Goal: Task Accomplishment & Management: Complete application form

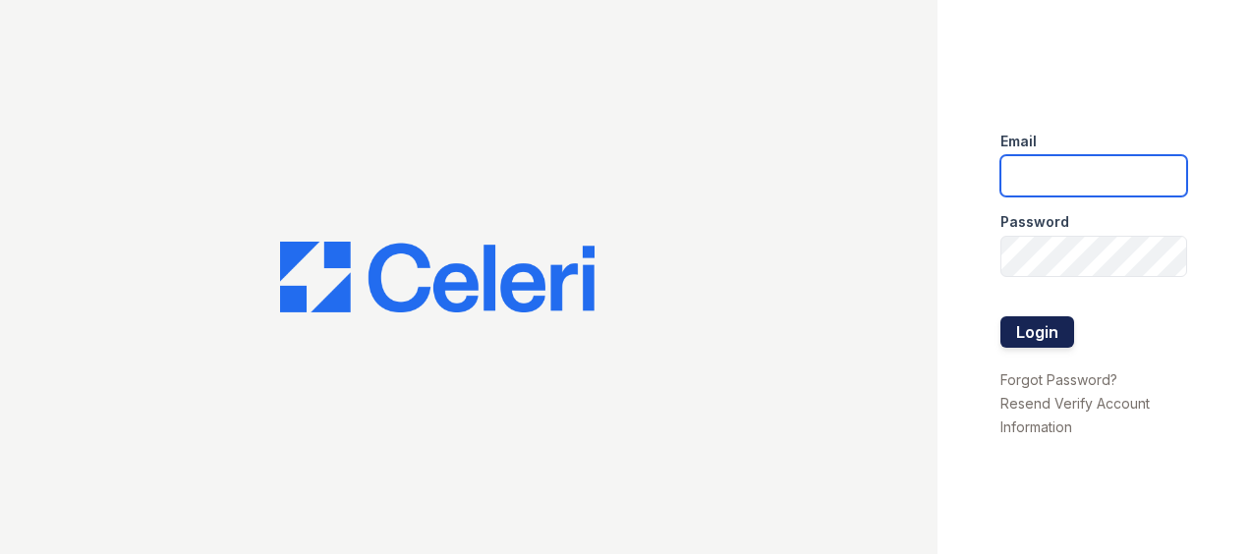
type input "[EMAIL_ADDRESS][DOMAIN_NAME]"
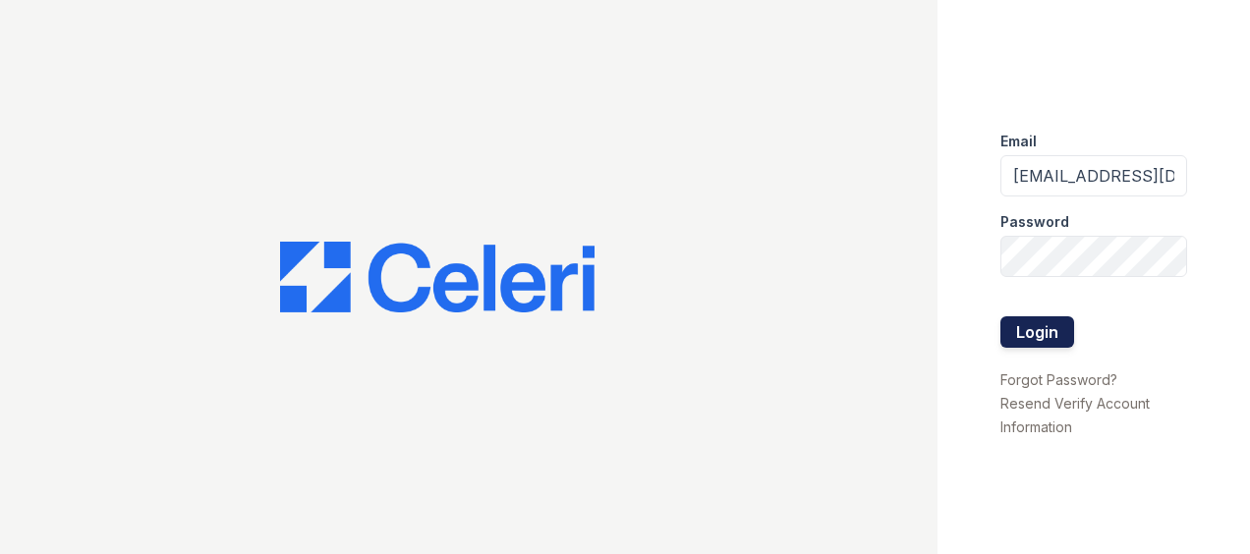
click at [1033, 321] on button "Login" at bounding box center [1037, 331] width 74 height 31
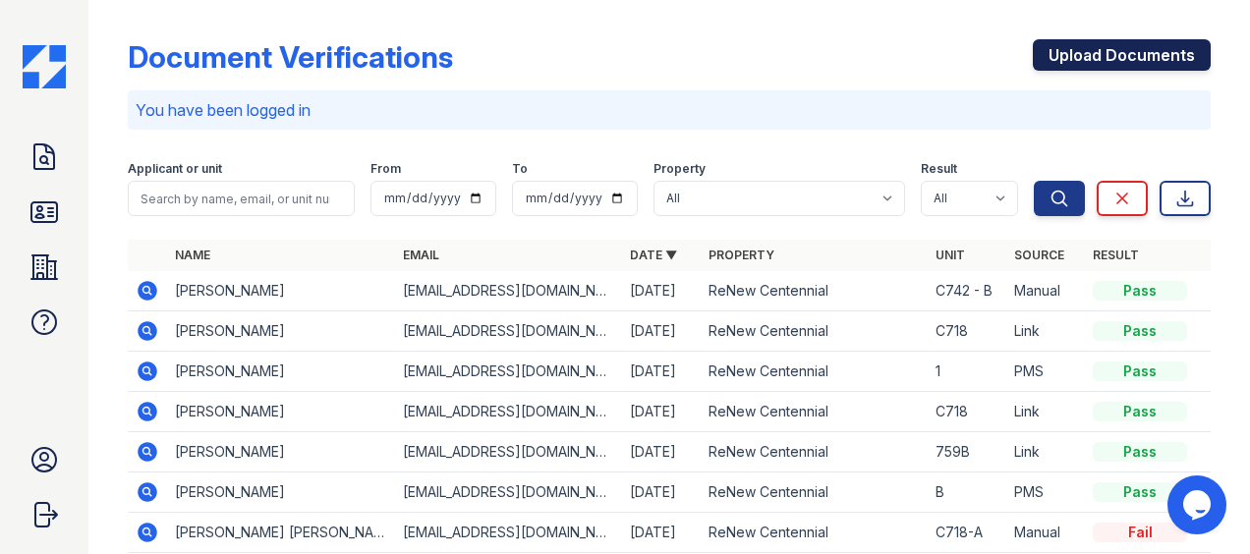
click at [1073, 53] on link "Upload Documents" at bounding box center [1122, 54] width 178 height 31
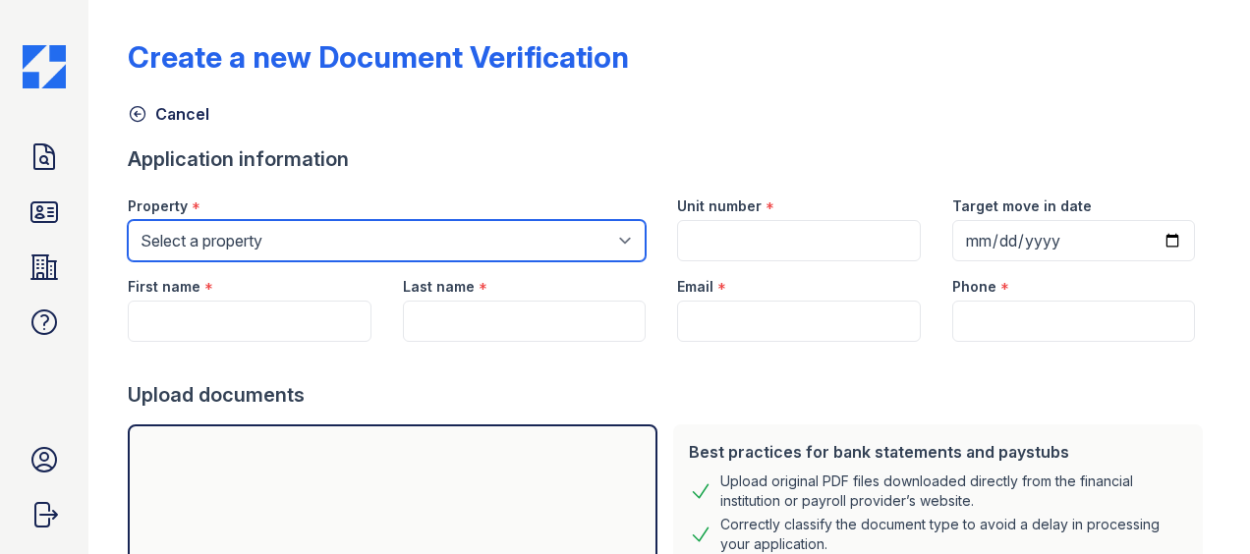
click at [281, 235] on select "Select a property ReNew Centennial ReNew on Blues" at bounding box center [387, 240] width 518 height 41
select select "54"
click at [128, 220] on select "Select a property ReNew Centennial ReNew on Blues" at bounding box center [387, 240] width 518 height 41
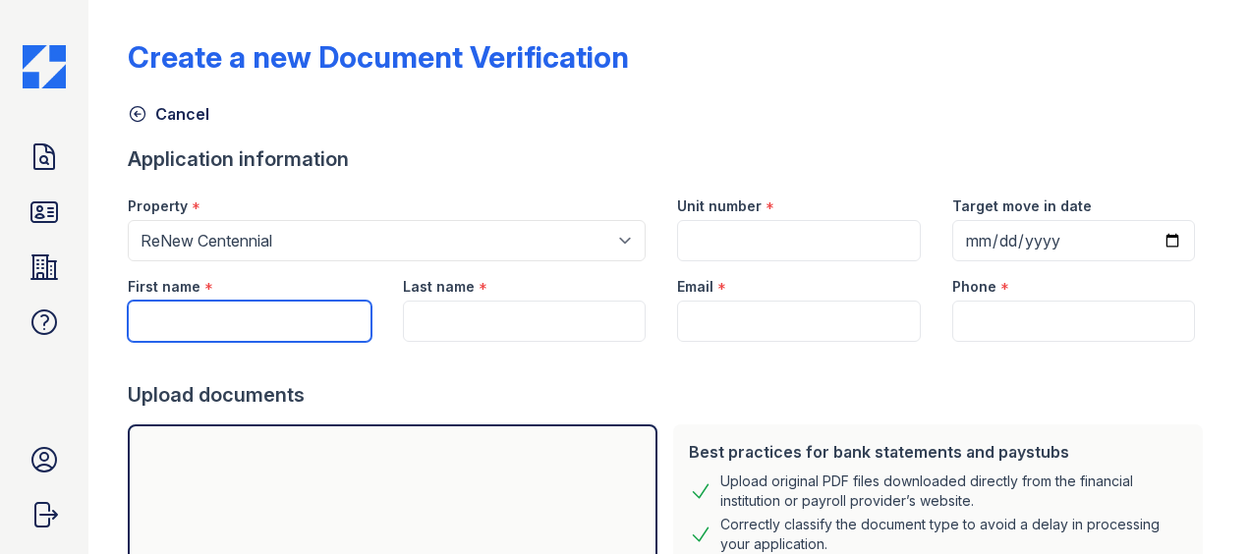
click at [249, 313] on input "First name" at bounding box center [249, 321] width 243 height 41
paste input "Hill, Diamond"
drag, startPoint x: 170, startPoint y: 323, endPoint x: 131, endPoint y: 318, distance: 39.6
click at [131, 318] on input "Hill, Diamond" at bounding box center [249, 321] width 243 height 41
type input "Diamond"
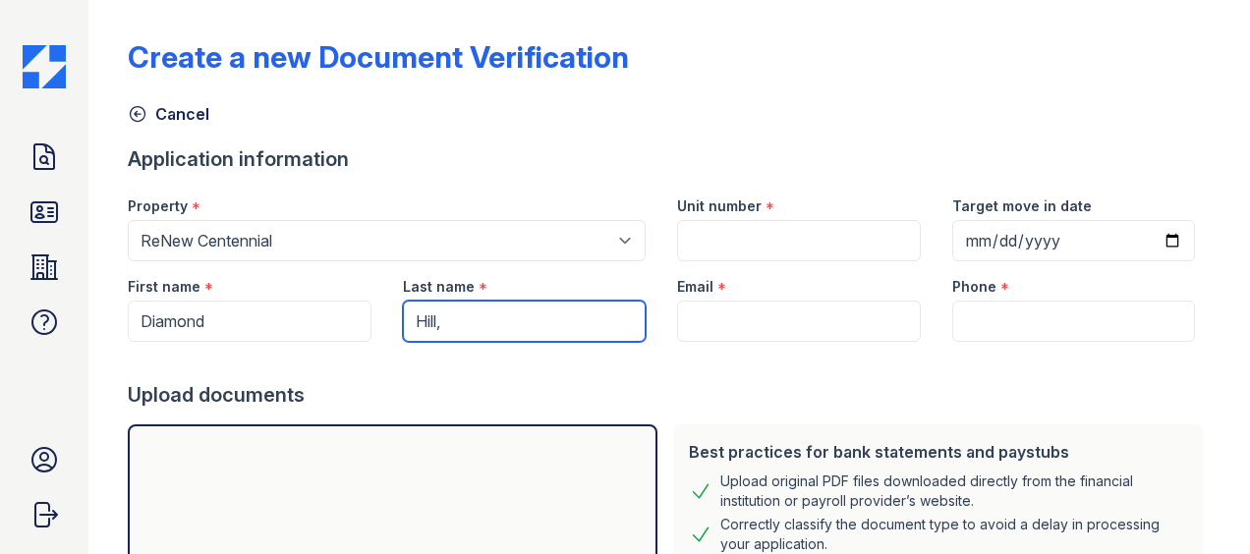
click at [477, 318] on input "Hill," at bounding box center [524, 321] width 243 height 41
type input "Hill"
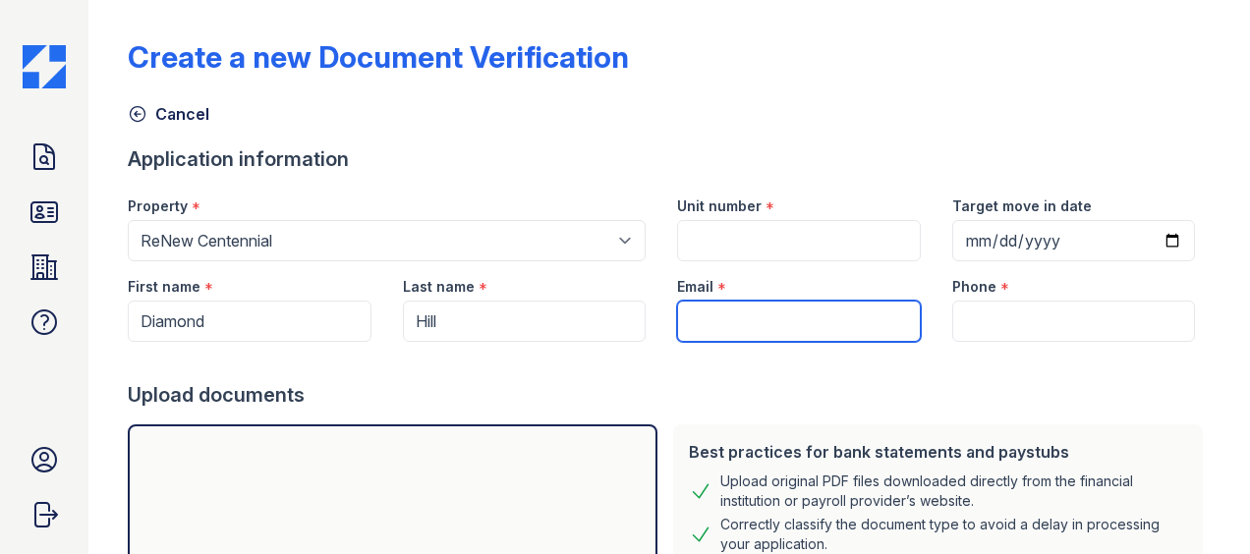
click at [710, 325] on input "Email" at bounding box center [798, 321] width 243 height 41
paste input "diamondhill7@icloud.com"
type input "diamondhill7@icloud.com"
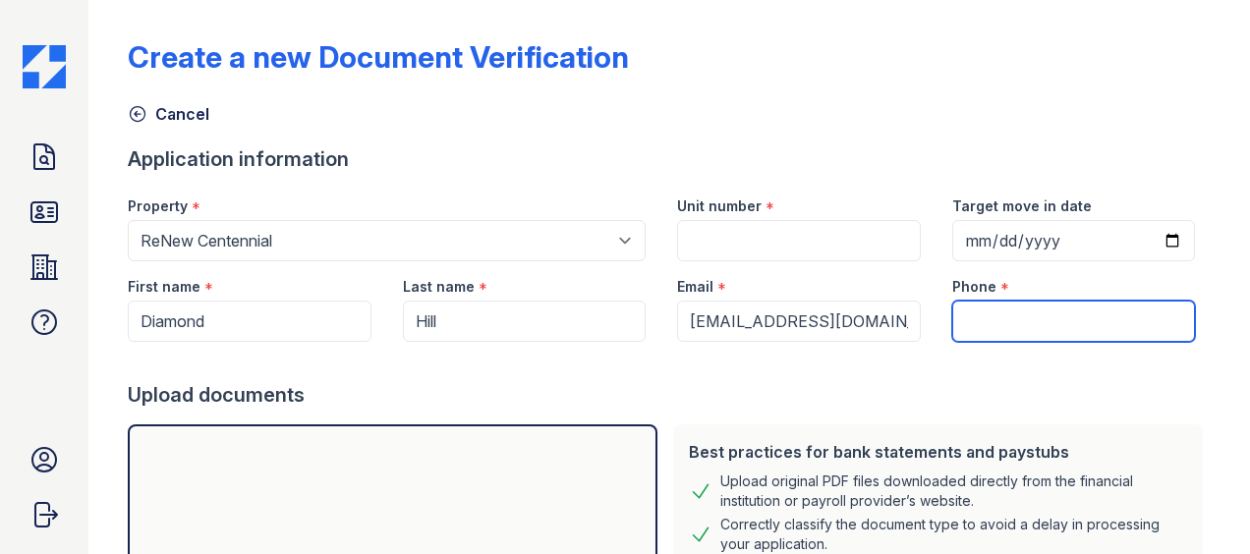
click at [981, 309] on input "Phone" at bounding box center [1073, 321] width 243 height 41
paste input "(314) 574-6583"
type input "(314) 574-6583"
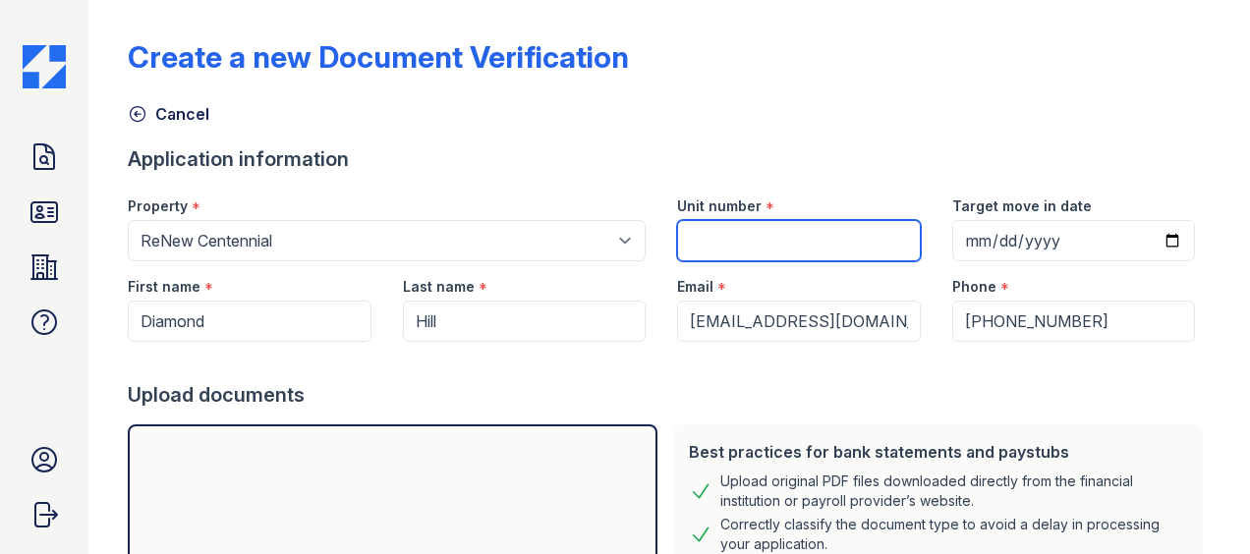
click at [781, 232] on input "Unit number" at bounding box center [798, 240] width 243 height 41
click at [765, 244] on input "Unit number" at bounding box center [798, 240] width 243 height 41
paste input "G645 - A"
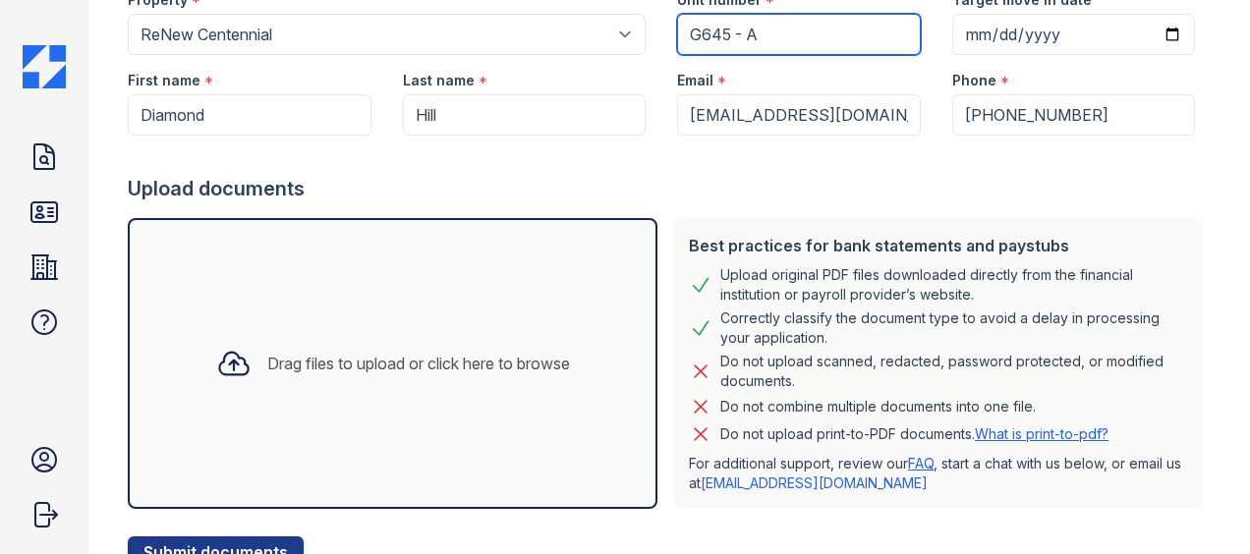
type input "G645 - A"
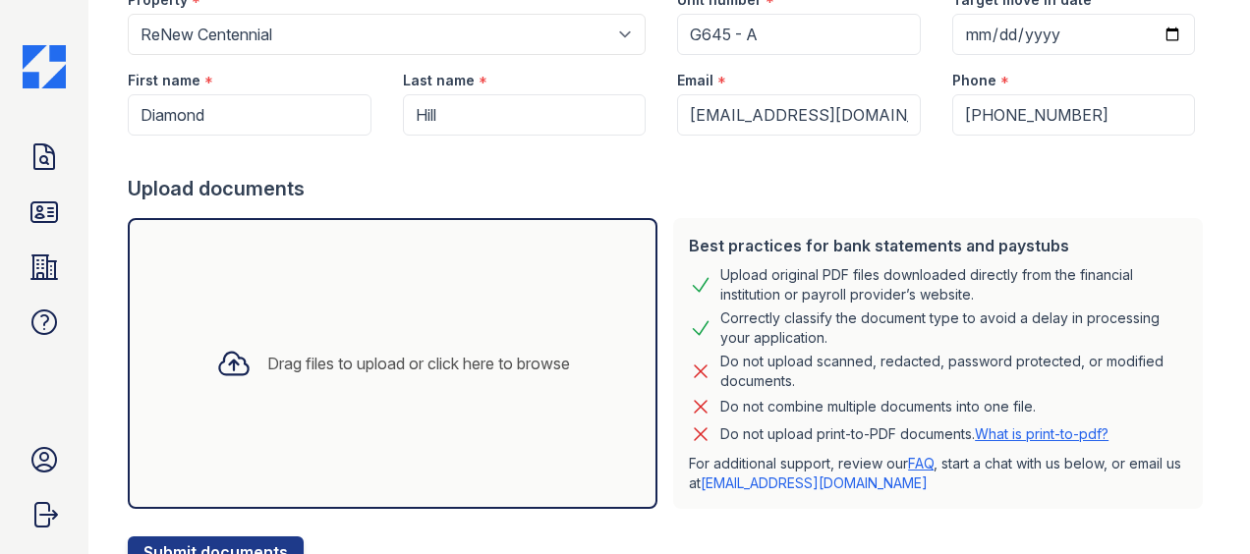
click at [528, 332] on div "Drag files to upload or click here to browse" at bounding box center [392, 363] width 385 height 67
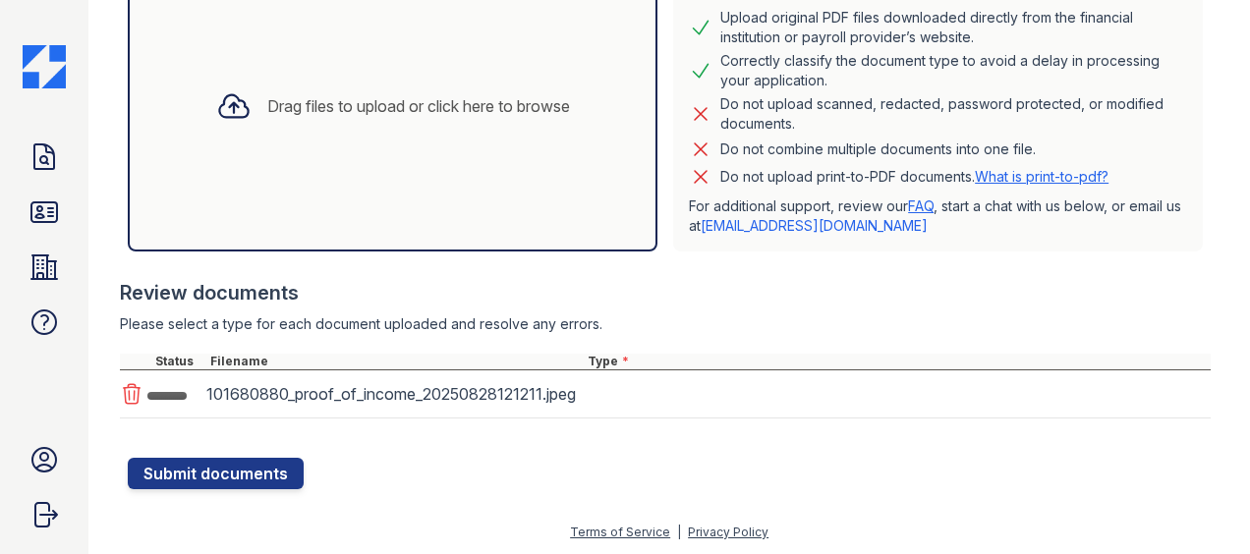
scroll to position [467, 0]
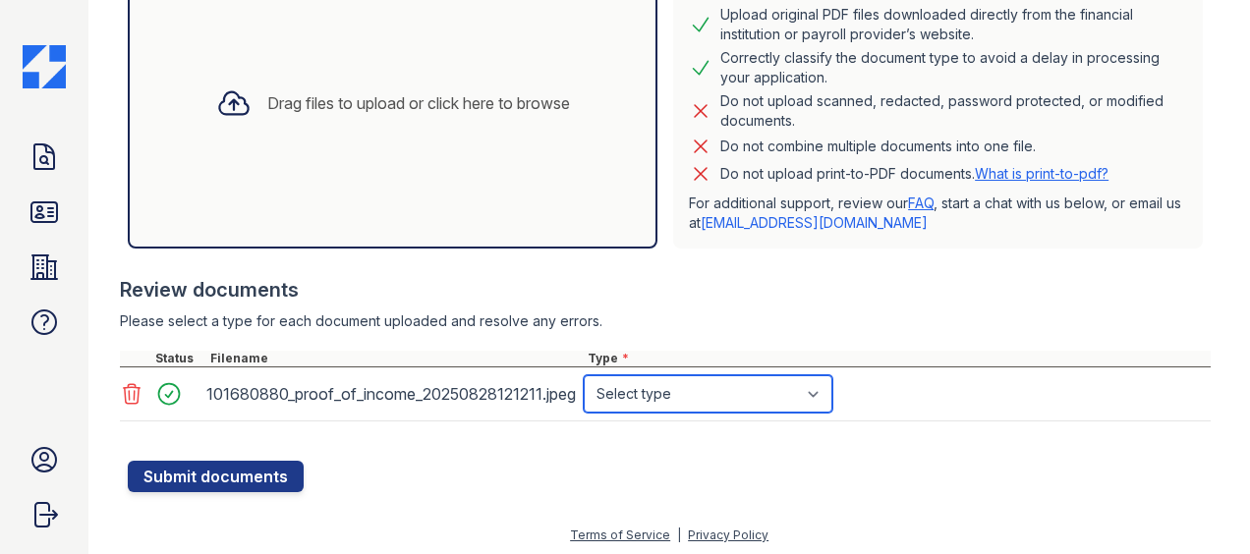
click at [657, 401] on select "Select type Paystub Bank Statement Offer Letter Tax Documents Benefit Award Let…" at bounding box center [708, 393] width 249 height 37
select select "paystub"
click at [584, 375] on select "Select type Paystub Bank Statement Offer Letter Tax Documents Benefit Award Let…" at bounding box center [708, 393] width 249 height 37
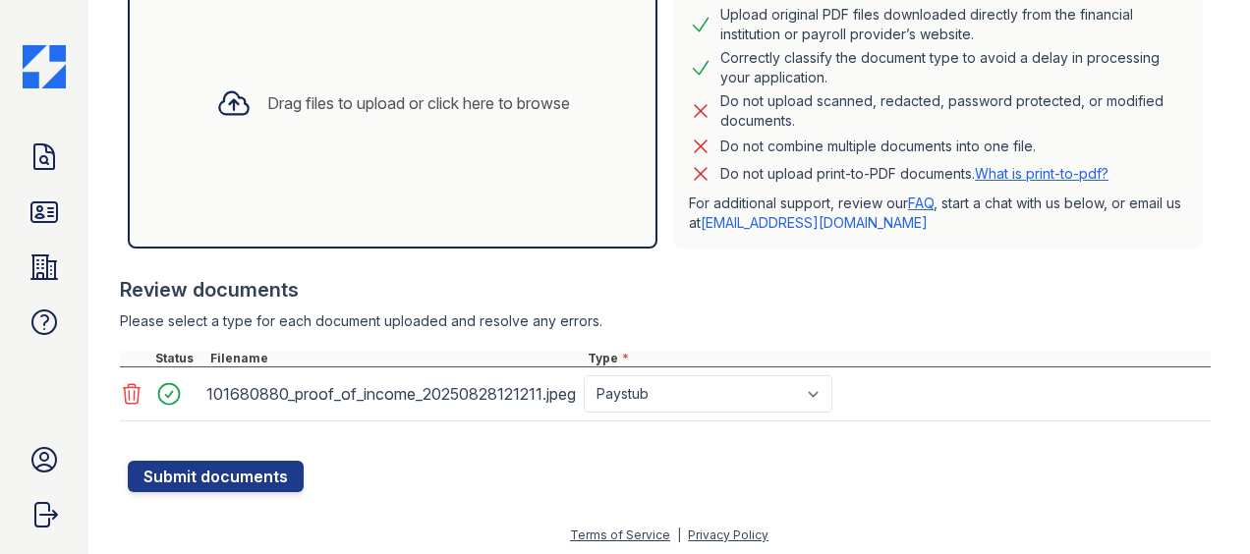
click at [488, 167] on div "Drag files to upload or click here to browse" at bounding box center [393, 103] width 530 height 291
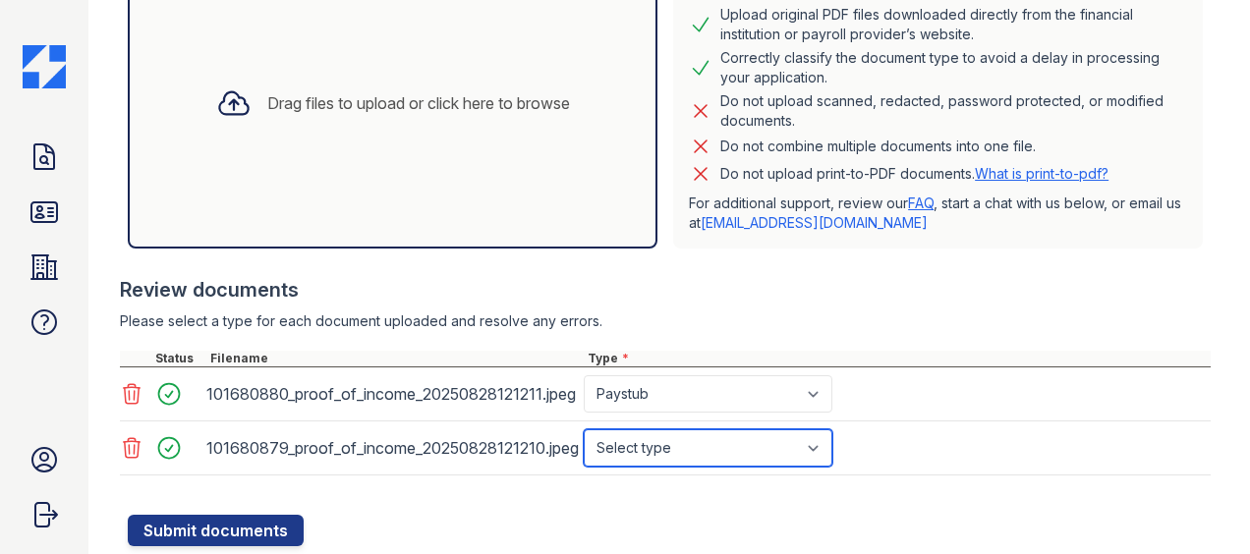
click at [661, 450] on select "Select type Paystub Bank Statement Offer Letter Tax Documents Benefit Award Let…" at bounding box center [708, 447] width 249 height 37
select select "paystub"
click at [584, 429] on select "Select type Paystub Bank Statement Offer Letter Tax Documents Benefit Award Let…" at bounding box center [708, 447] width 249 height 37
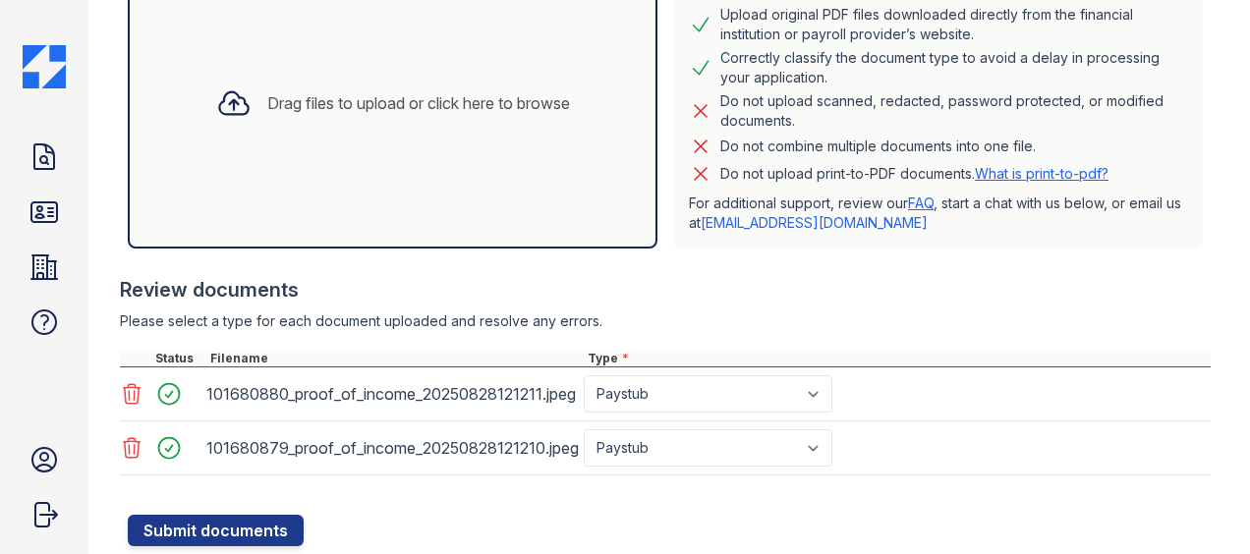
click at [1005, 424] on div "101680879_proof_of_income_20250828121210.jpeg Select type Paystub Bank Statemen…" at bounding box center [665, 448] width 1091 height 54
click at [355, 183] on div "Drag files to upload or click here to browse" at bounding box center [393, 103] width 530 height 291
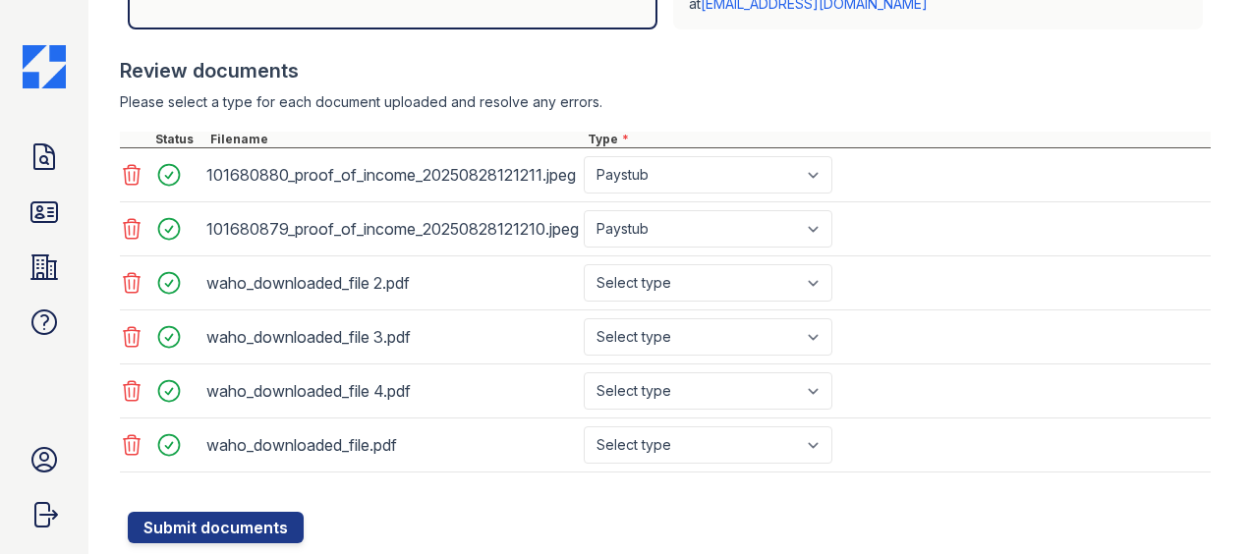
scroll to position [734, 0]
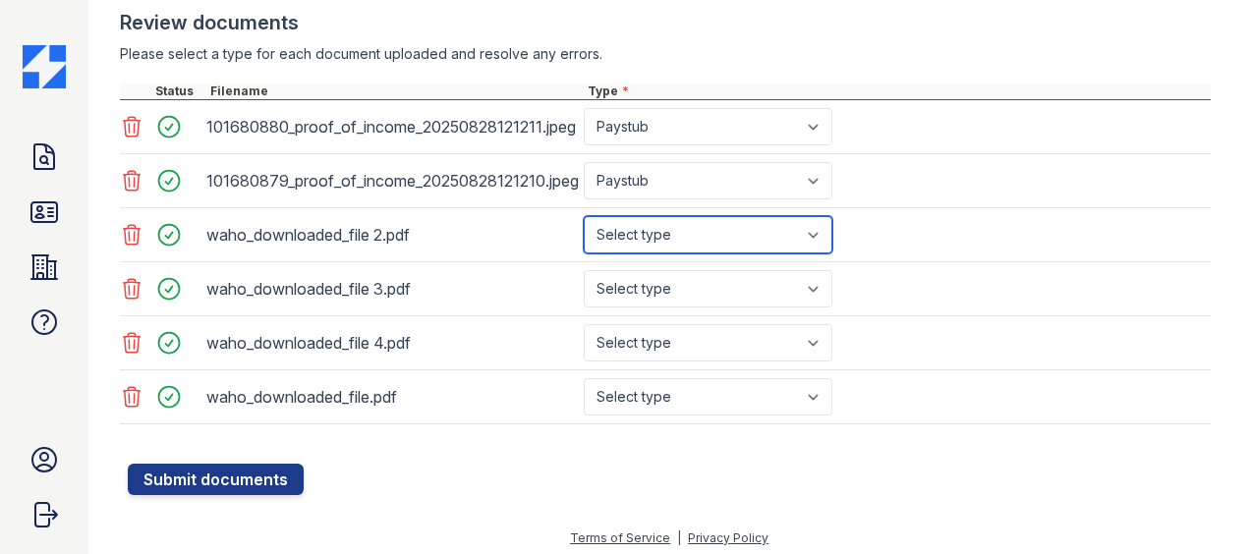
click at [717, 243] on select "Select type Paystub Bank Statement Offer Letter Tax Documents Benefit Award Let…" at bounding box center [708, 234] width 249 height 37
select select "paystub"
click at [584, 216] on select "Select type Paystub Bank Statement Offer Letter Tax Documents Benefit Award Let…" at bounding box center [708, 234] width 249 height 37
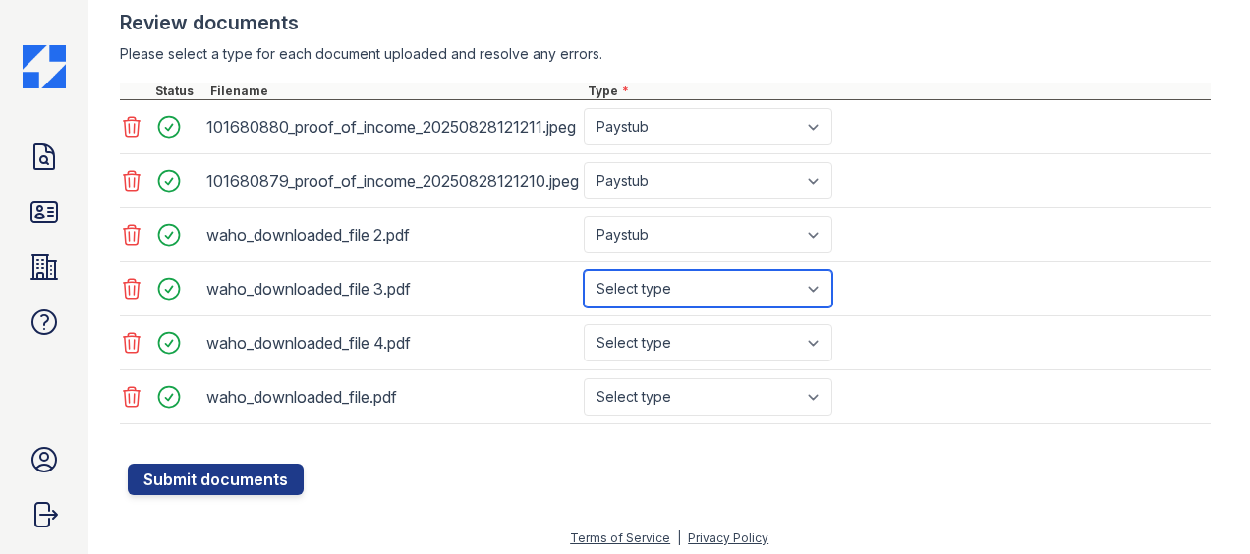
click at [709, 286] on select "Select type Paystub Bank Statement Offer Letter Tax Documents Benefit Award Let…" at bounding box center [708, 288] width 249 height 37
select select "paystub"
click at [584, 270] on select "Select type Paystub Bank Statement Offer Letter Tax Documents Benefit Award Let…" at bounding box center [708, 288] width 249 height 37
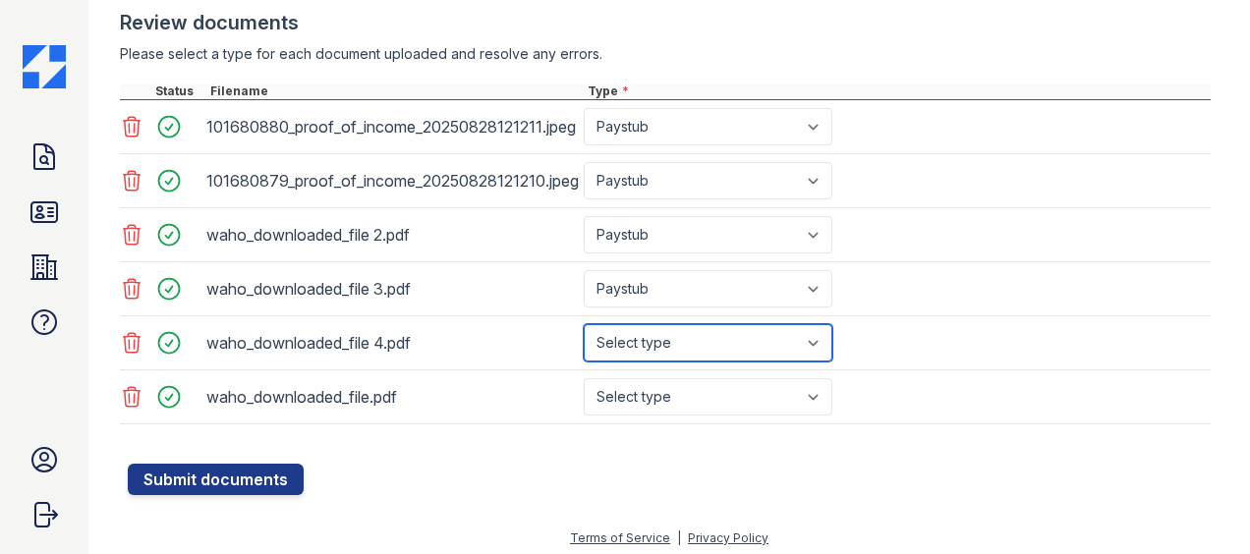
click at [715, 343] on select "Select type Paystub Bank Statement Offer Letter Tax Documents Benefit Award Let…" at bounding box center [708, 342] width 249 height 37
select select "paystub"
click at [584, 324] on select "Select type Paystub Bank Statement Offer Letter Tax Documents Benefit Award Let…" at bounding box center [708, 342] width 249 height 37
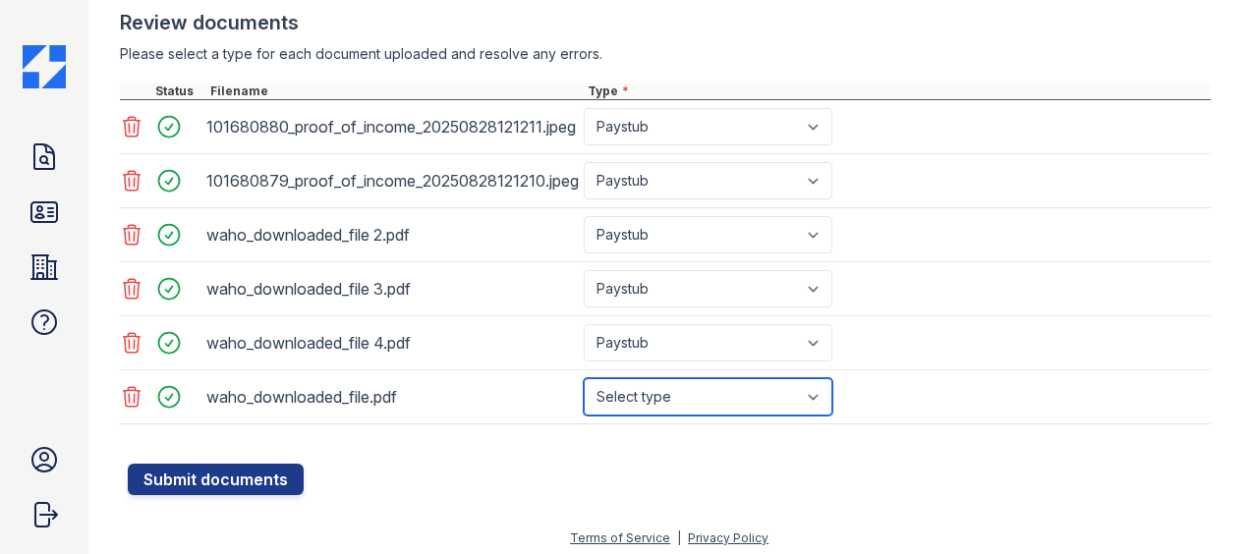
click at [673, 392] on select "Select type Paystub Bank Statement Offer Letter Tax Documents Benefit Award Let…" at bounding box center [708, 396] width 249 height 37
select select "paystub"
click at [584, 378] on select "Select type Paystub Bank Statement Offer Letter Tax Documents Benefit Award Let…" at bounding box center [708, 396] width 249 height 37
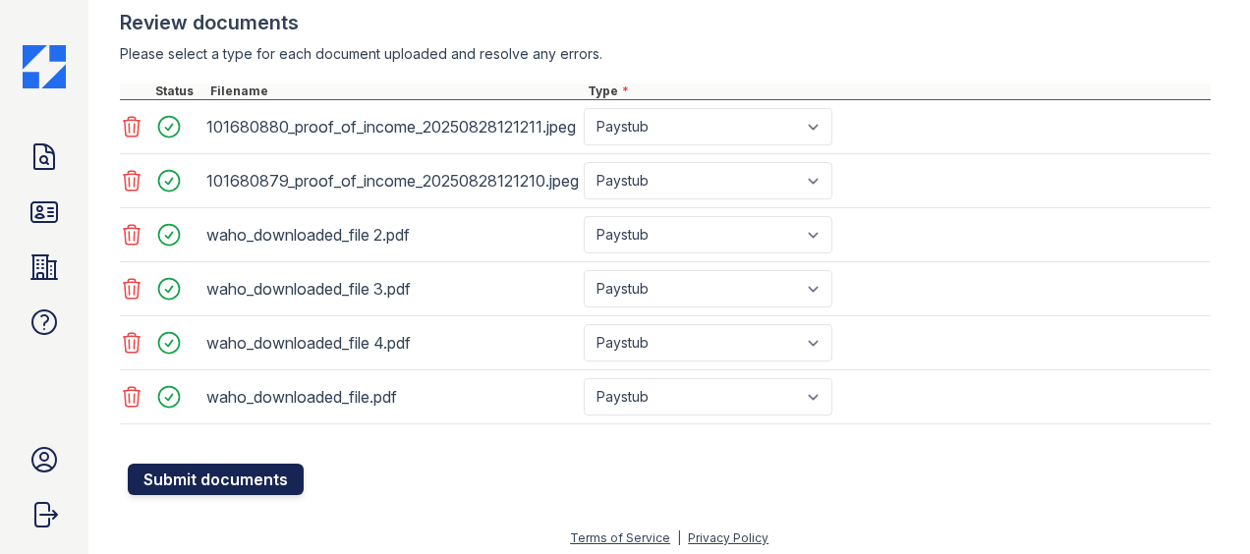
click at [214, 476] on button "Submit documents" at bounding box center [216, 479] width 176 height 31
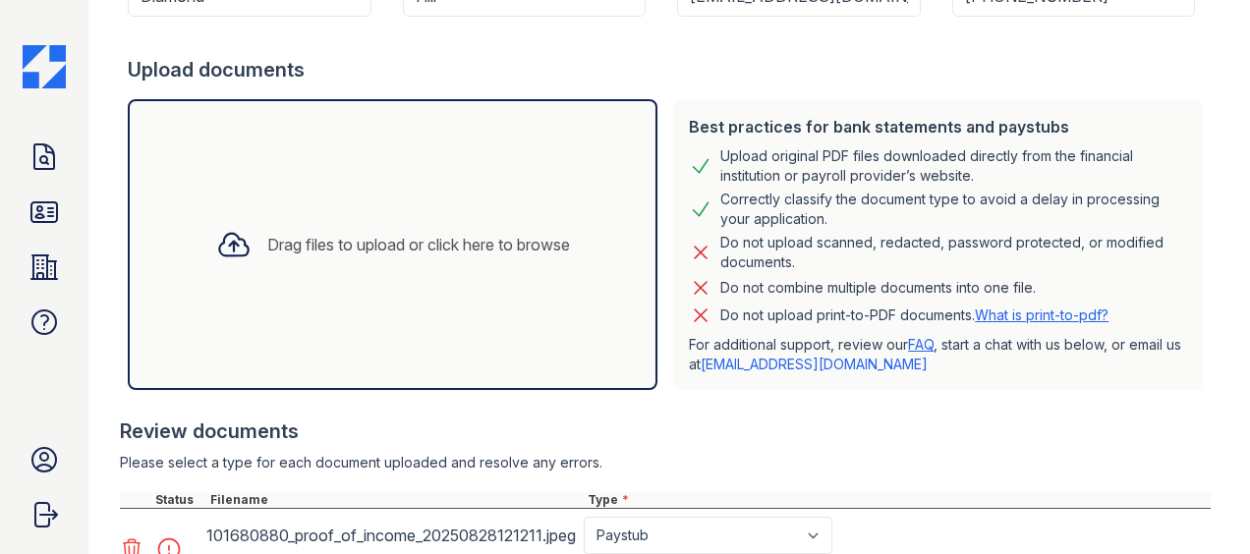
scroll to position [381, 0]
click at [401, 239] on div "Drag files to upload or click here to browse" at bounding box center [418, 244] width 303 height 24
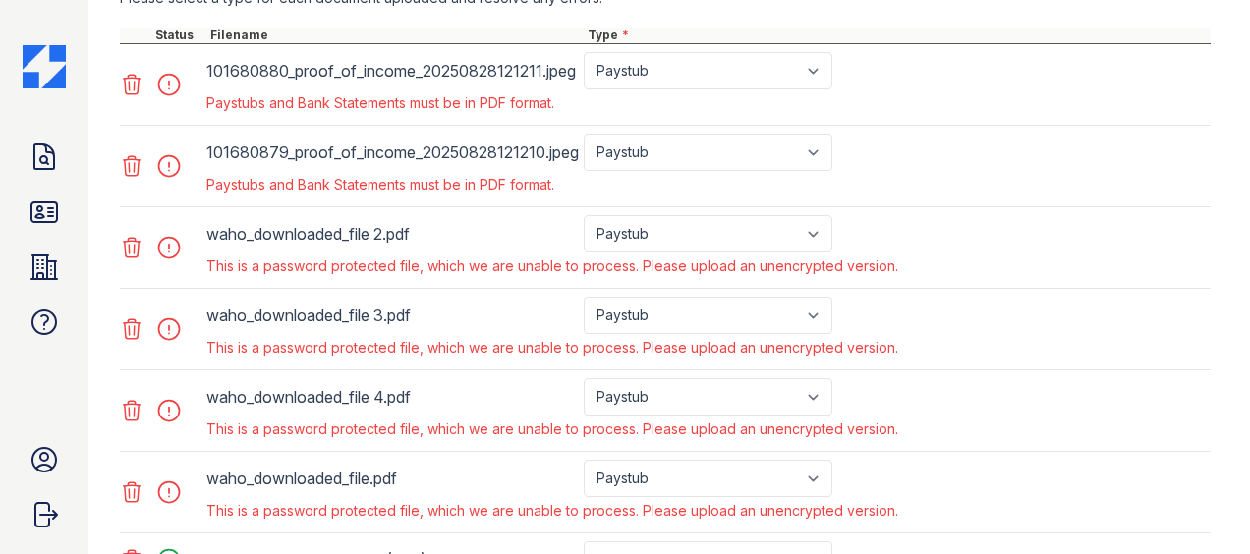
scroll to position [1007, 0]
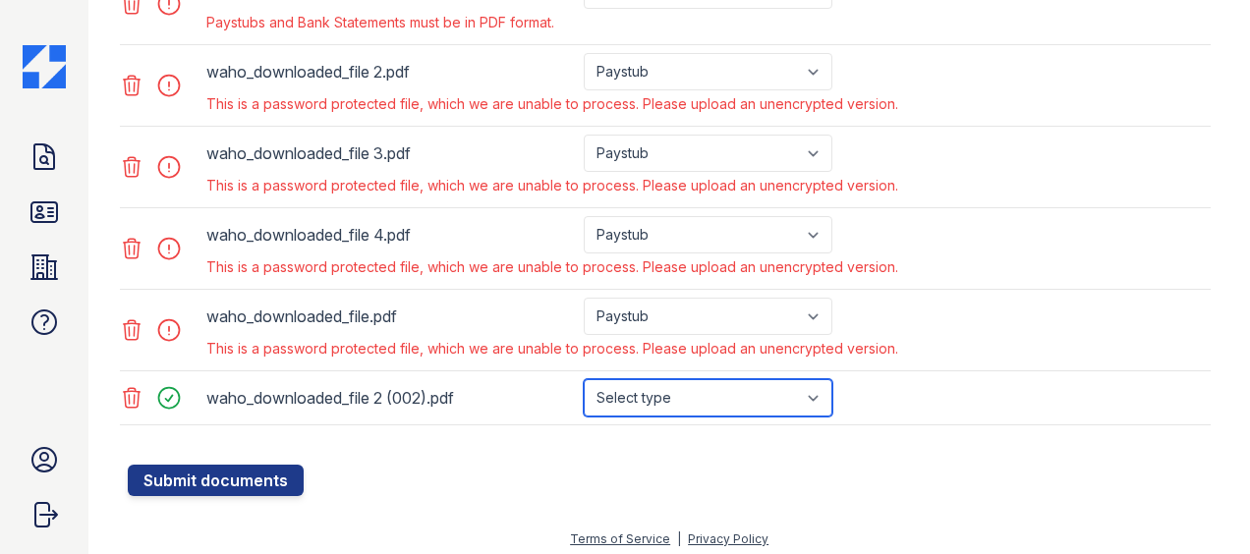
click at [669, 384] on select "Select type Paystub Bank Statement Offer Letter Tax Documents Benefit Award Let…" at bounding box center [708, 397] width 249 height 37
select select "paystub"
click at [584, 379] on select "Select type Paystub Bank Statement Offer Letter Tax Documents Benefit Award Let…" at bounding box center [708, 397] width 249 height 37
click at [134, 320] on icon at bounding box center [132, 330] width 24 height 24
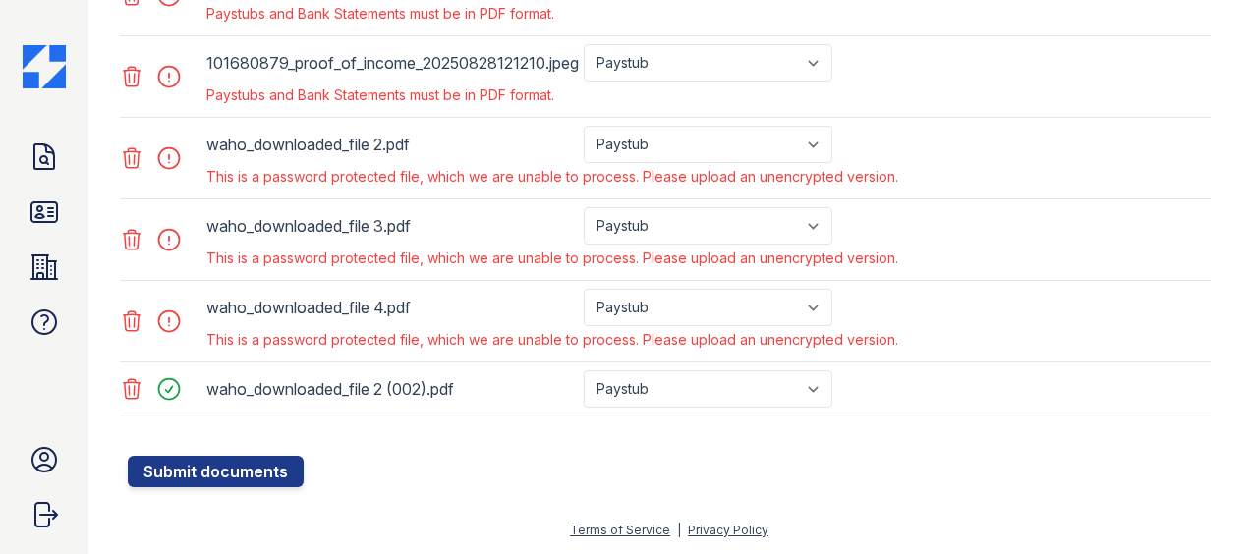
scroll to position [926, 0]
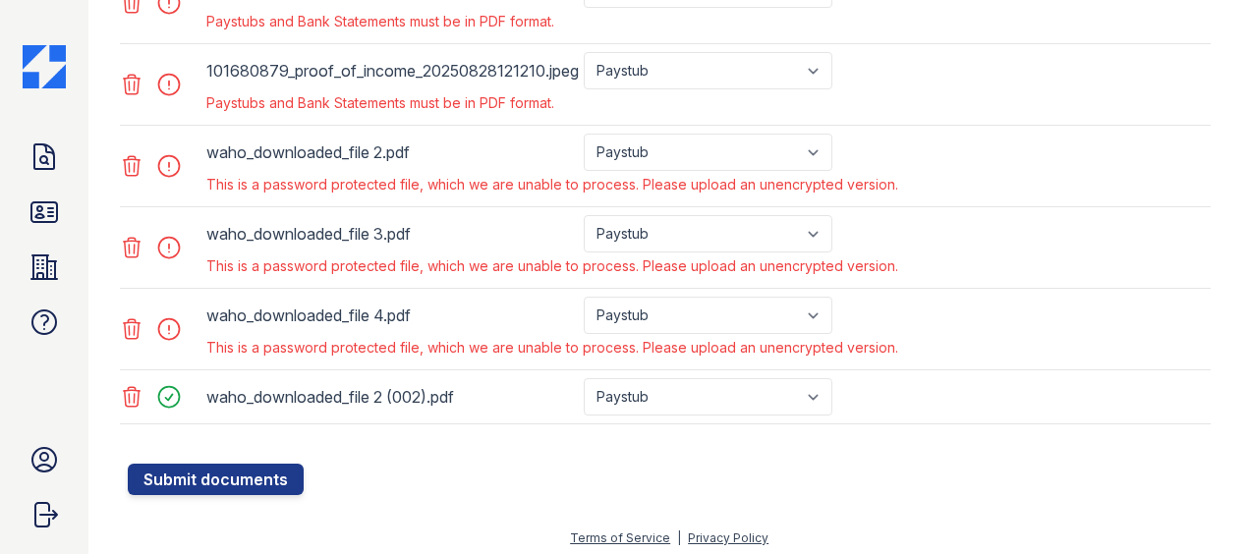
click at [134, 319] on icon at bounding box center [132, 329] width 17 height 20
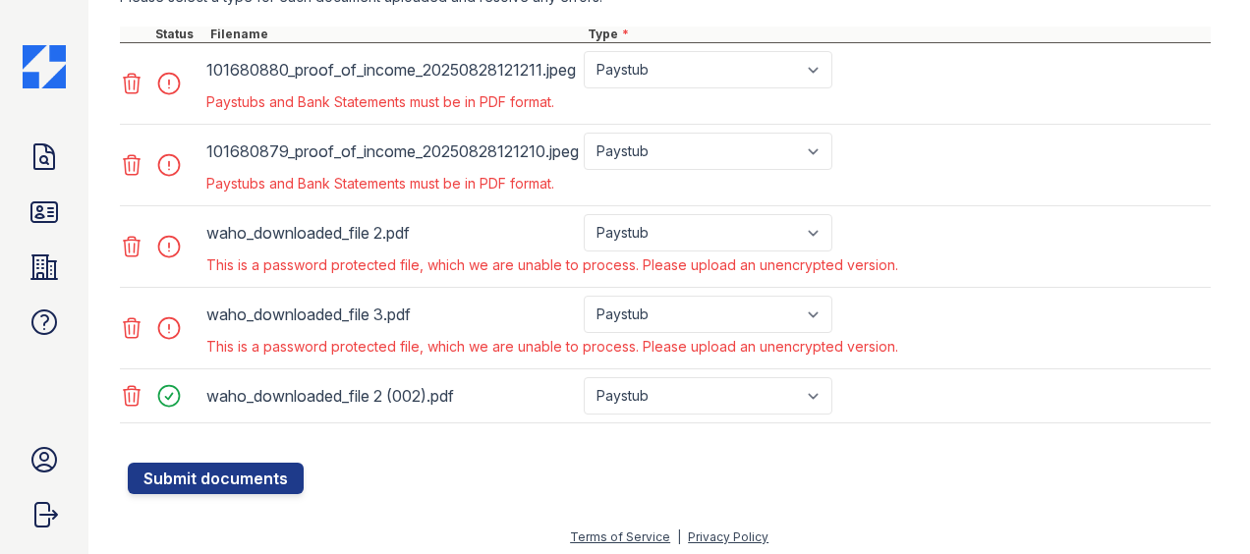
click at [134, 318] on icon at bounding box center [132, 328] width 17 height 20
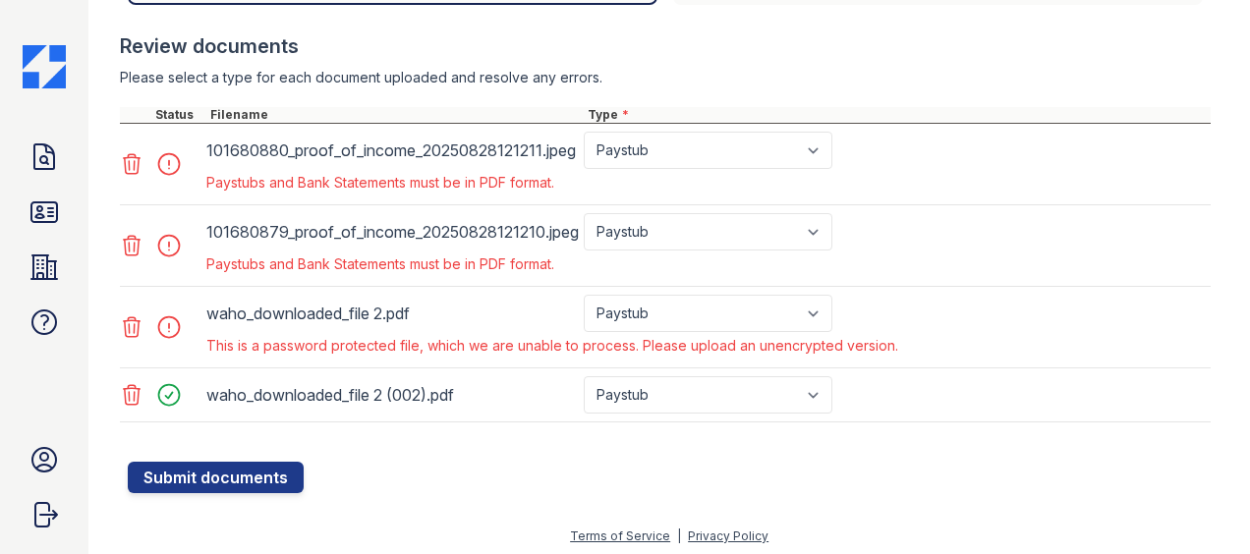
click at [134, 317] on icon at bounding box center [132, 327] width 17 height 20
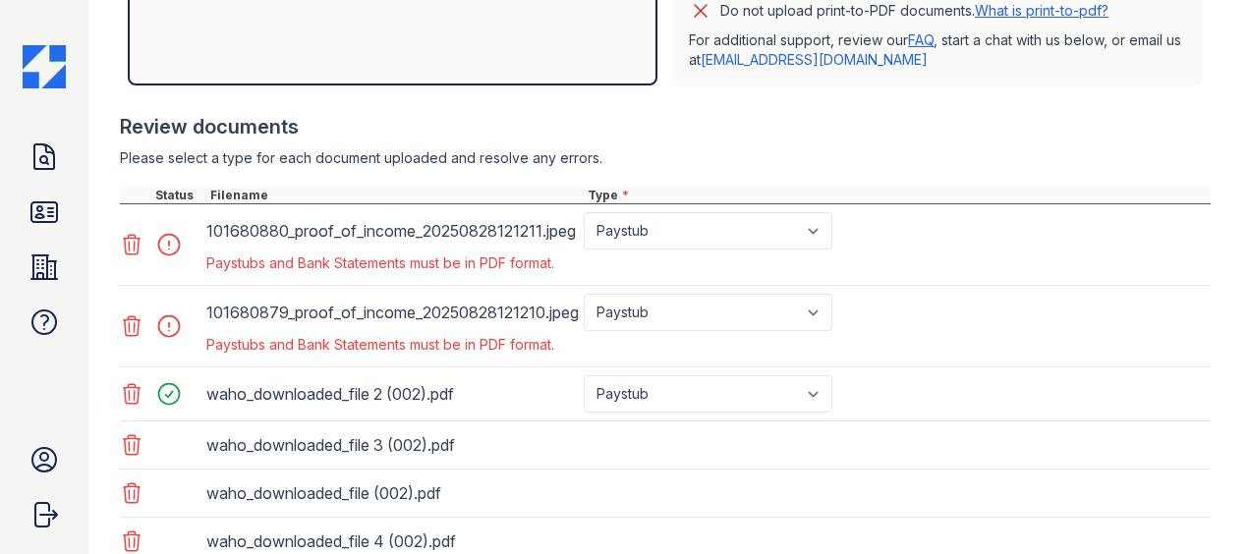
scroll to position [765, 0]
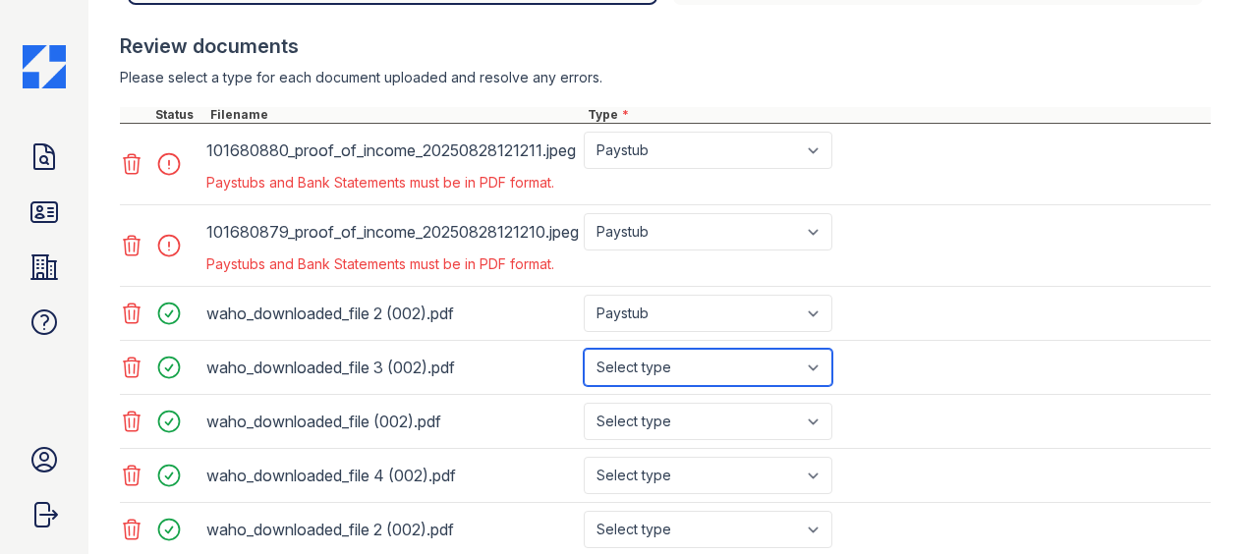
click at [760, 354] on select "Select type Paystub Bank Statement Offer Letter Tax Documents Benefit Award Let…" at bounding box center [708, 367] width 249 height 37
select select "paystub"
click at [584, 349] on select "Select type Paystub Bank Statement Offer Letter Tax Documents Benefit Award Let…" at bounding box center [708, 367] width 249 height 37
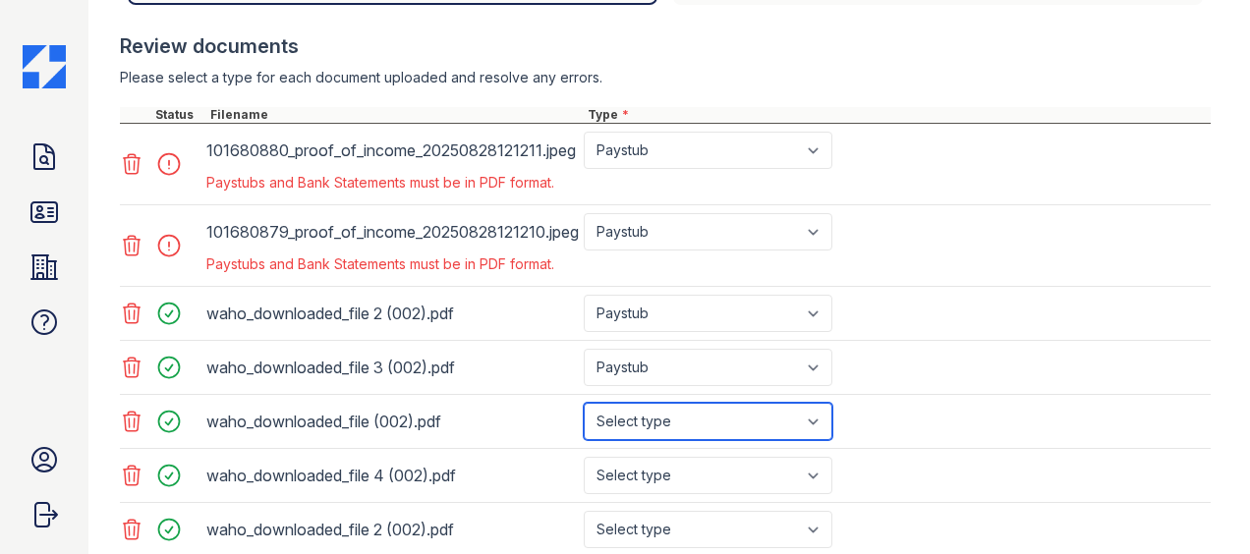
click at [715, 405] on select "Select type Paystub Bank Statement Offer Letter Tax Documents Benefit Award Let…" at bounding box center [708, 421] width 249 height 37
select select "paystub"
click at [584, 403] on select "Select type Paystub Bank Statement Offer Letter Tax Documents Benefit Award Let…" at bounding box center [708, 421] width 249 height 37
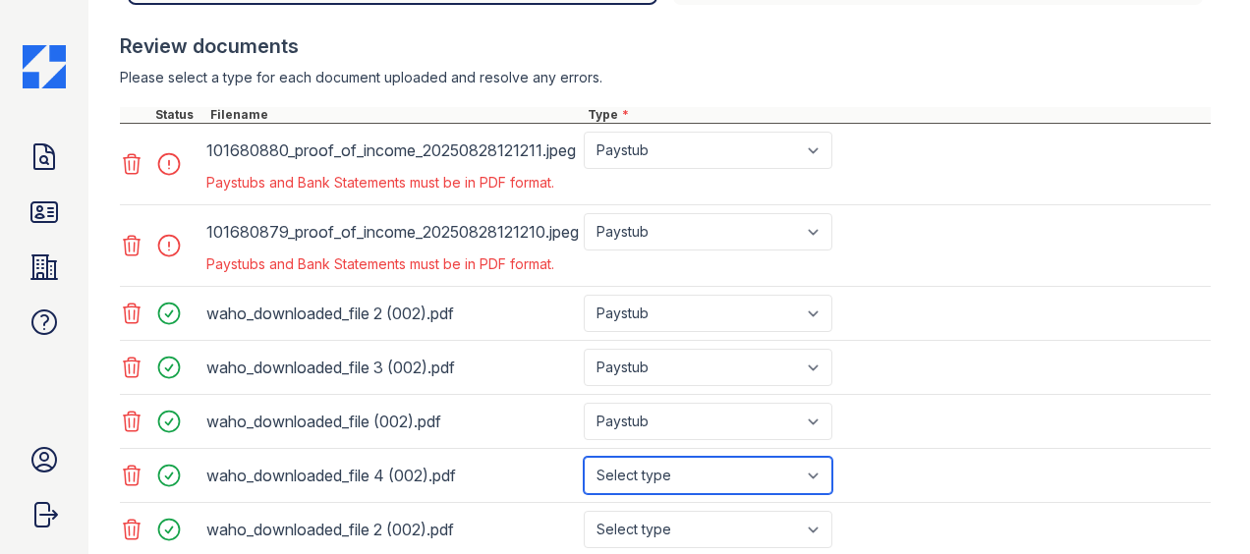
click at [739, 464] on select "Select type Paystub Bank Statement Offer Letter Tax Documents Benefit Award Let…" at bounding box center [708, 475] width 249 height 37
select select "paystub"
click at [584, 457] on select "Select type Paystub Bank Statement Offer Letter Tax Documents Benefit Award Let…" at bounding box center [708, 475] width 249 height 37
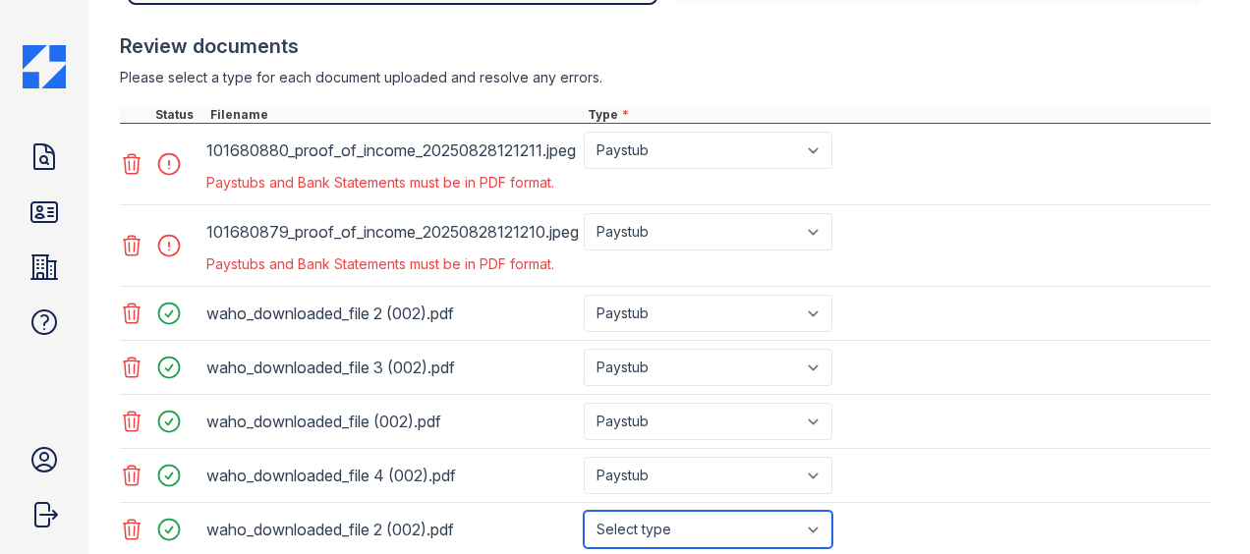
click at [717, 523] on select "Select type Paystub Bank Statement Offer Letter Tax Documents Benefit Award Let…" at bounding box center [708, 529] width 249 height 37
select select "paystub"
click at [584, 511] on select "Select type Paystub Bank Statement Offer Letter Tax Documents Benefit Award Let…" at bounding box center [708, 529] width 249 height 37
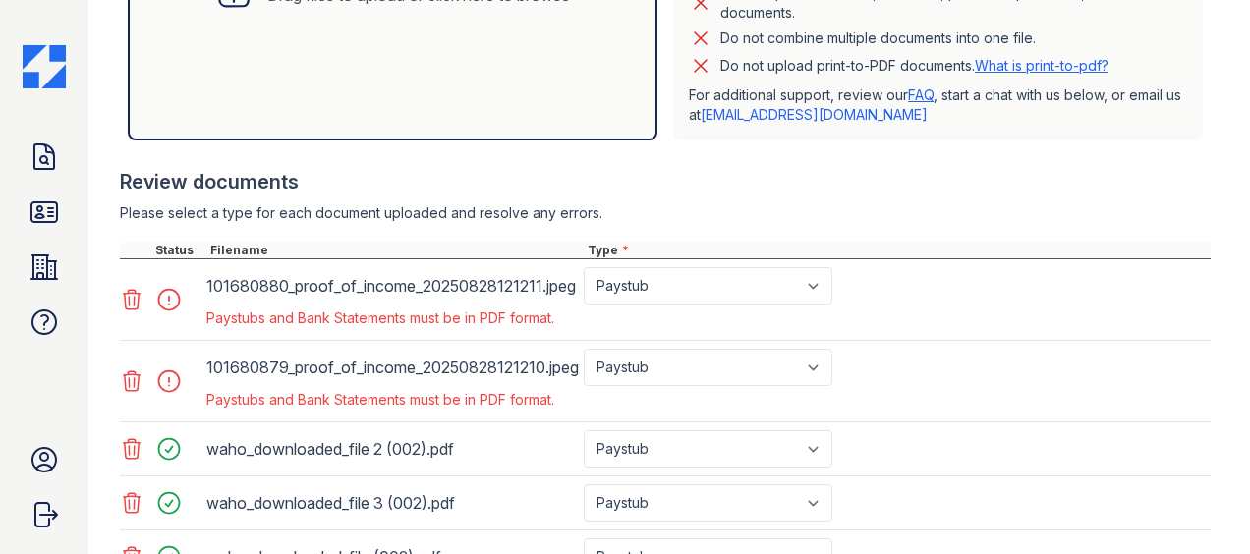
scroll to position [627, 0]
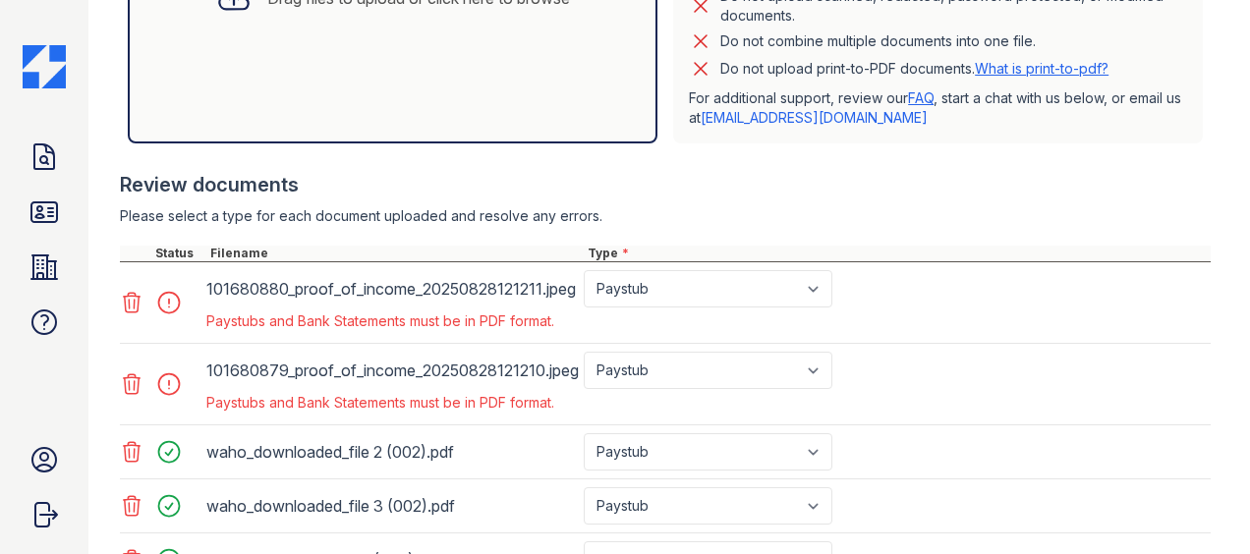
click at [138, 380] on icon at bounding box center [132, 384] width 17 height 20
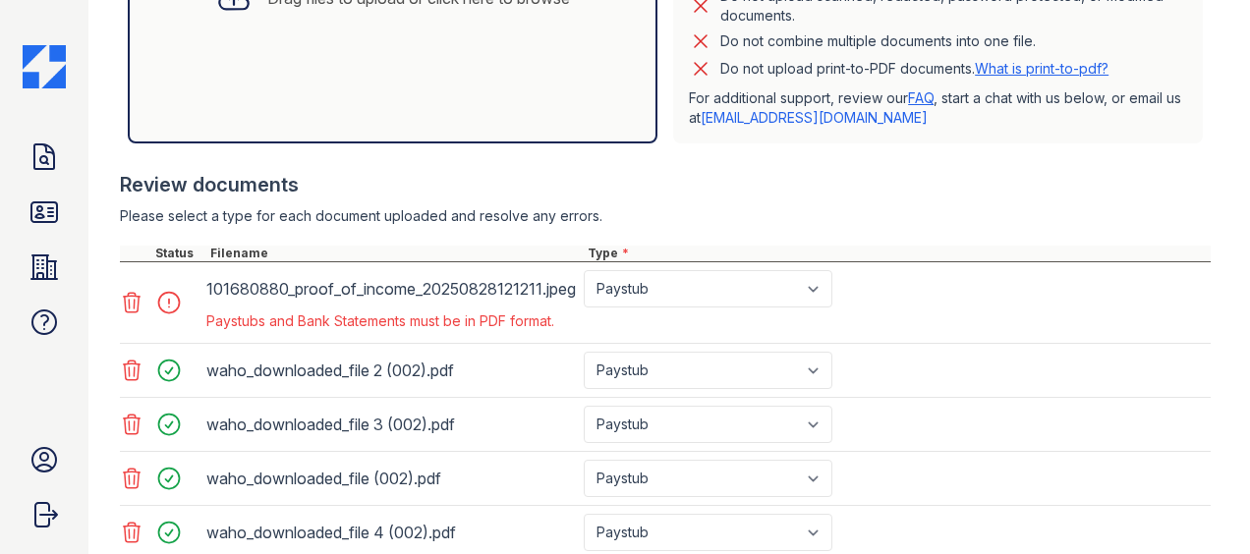
click at [140, 293] on icon at bounding box center [132, 303] width 24 height 24
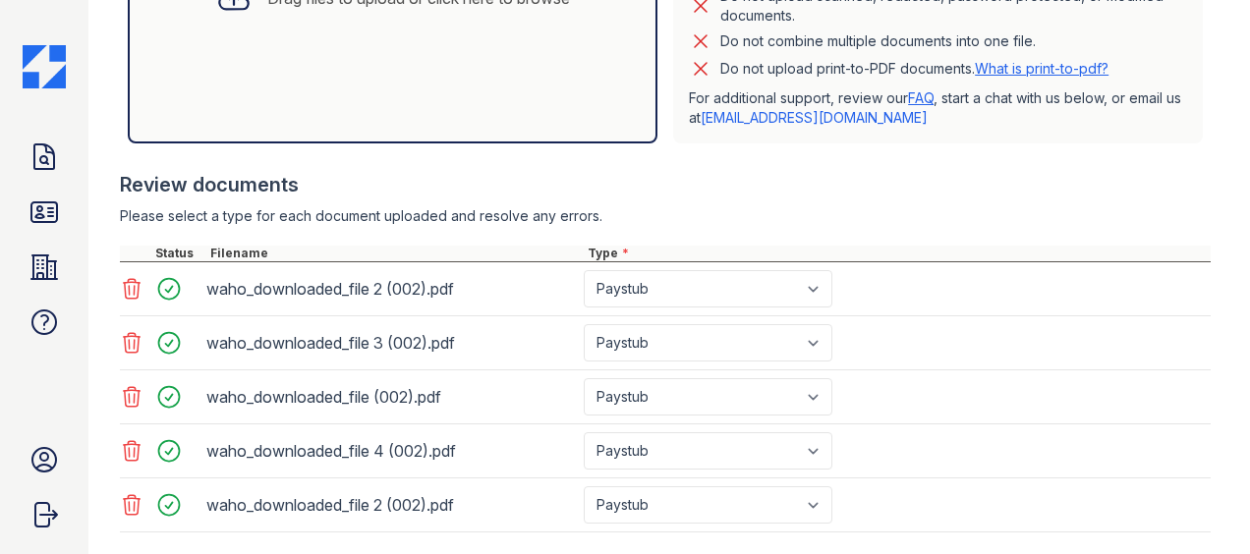
scroll to position [736, 0]
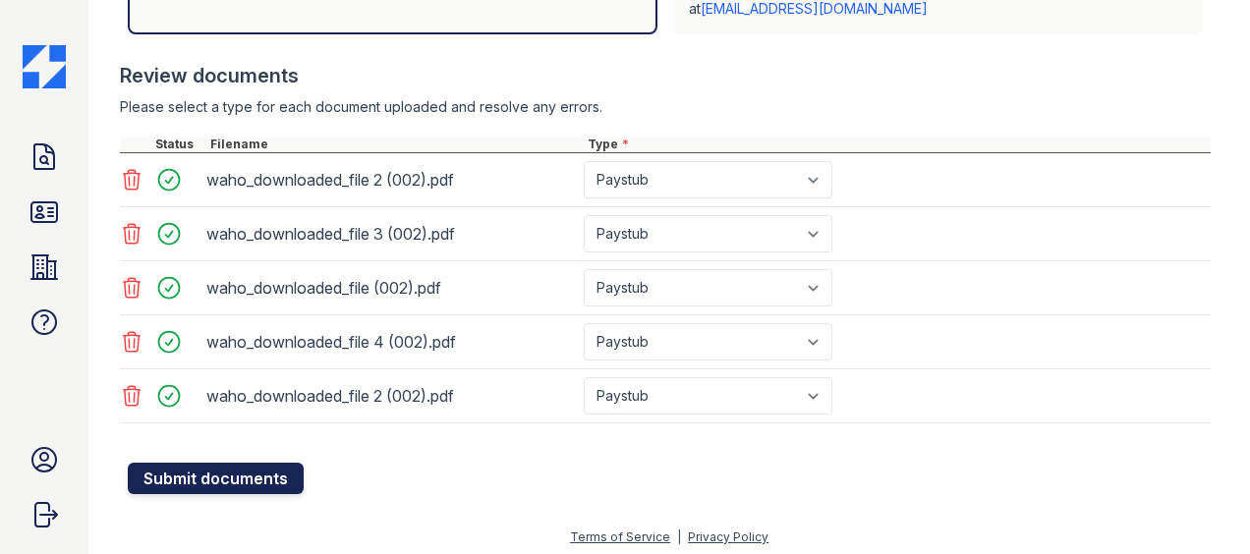
click at [263, 472] on button "Submit documents" at bounding box center [216, 478] width 176 height 31
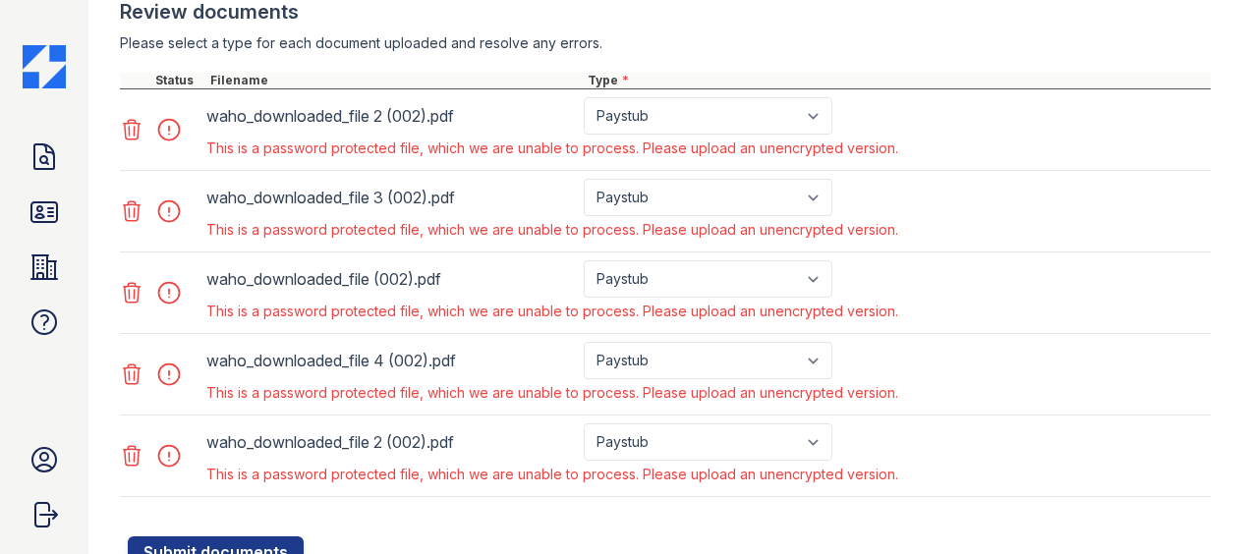
scroll to position [770, 0]
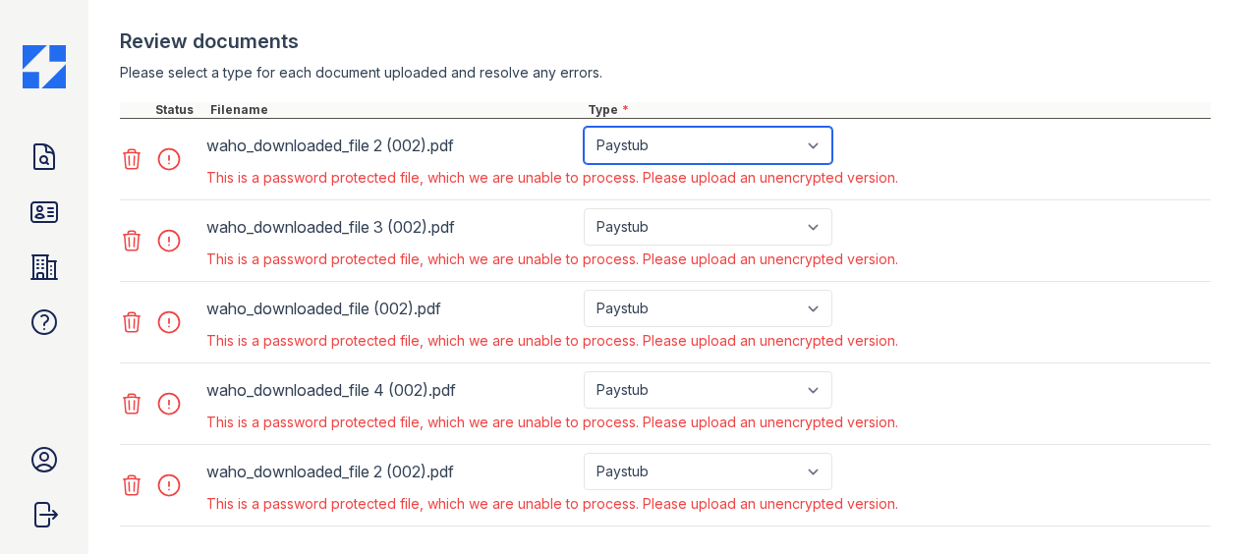
click at [655, 138] on select "Paystub Bank Statement Offer Letter Tax Documents Benefit Award Letter Investme…" at bounding box center [708, 145] width 249 height 37
select select "other"
click at [584, 127] on select "Paystub Bank Statement Offer Letter Tax Documents Benefit Award Letter Investme…" at bounding box center [708, 145] width 249 height 37
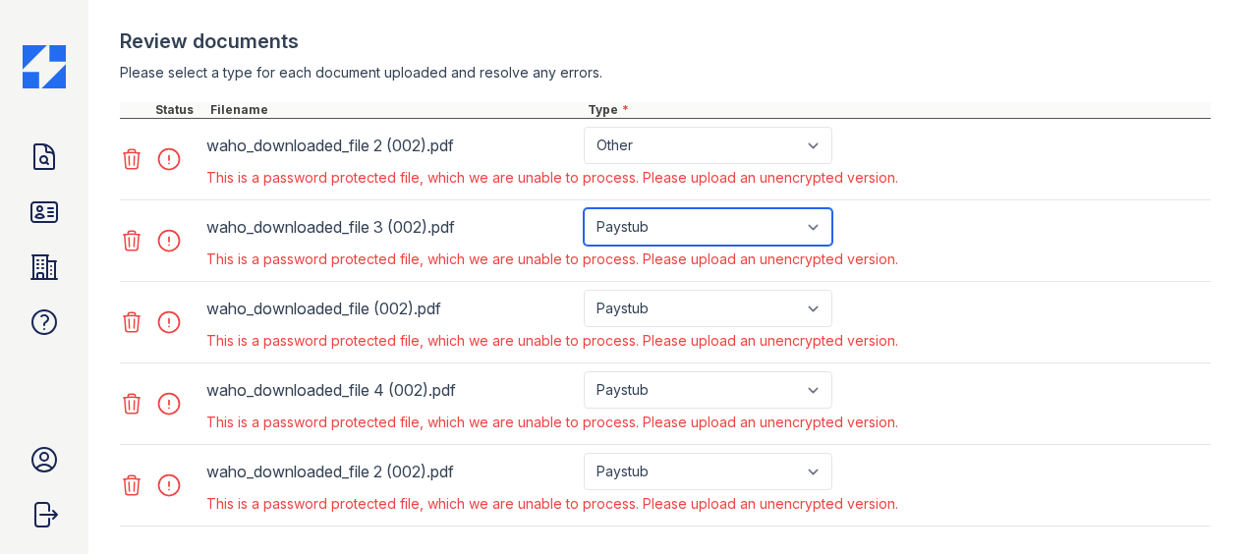
click at [670, 221] on select "Paystub Bank Statement Offer Letter Tax Documents Benefit Award Letter Investme…" at bounding box center [708, 226] width 249 height 37
select select "other"
click at [584, 208] on select "Paystub Bank Statement Offer Letter Tax Documents Benefit Award Letter Investme…" at bounding box center [708, 226] width 249 height 37
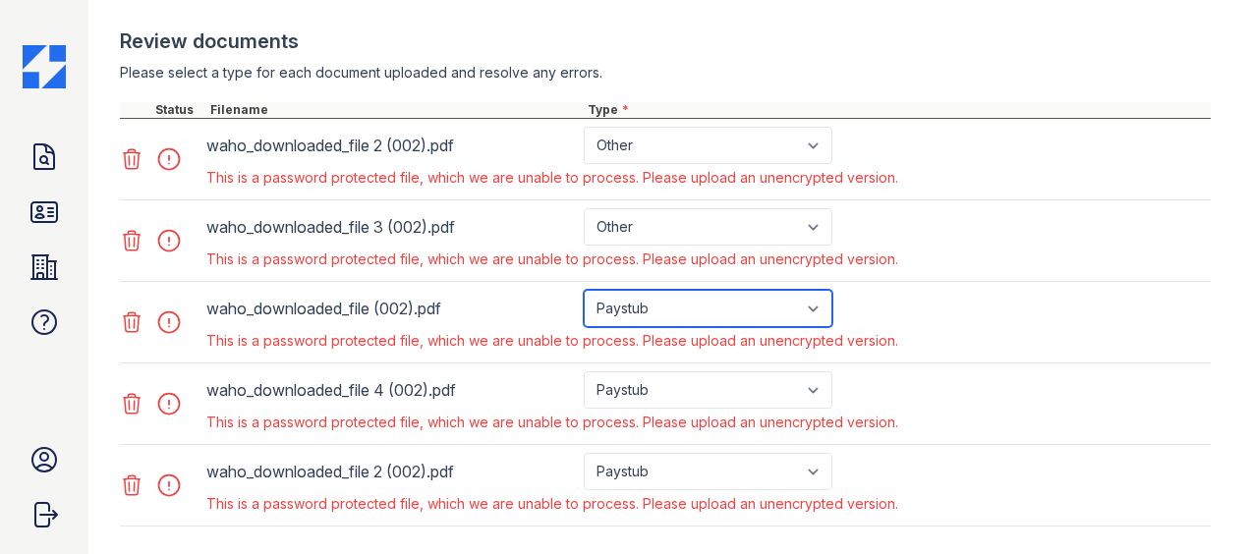
click at [654, 317] on select "Paystub Bank Statement Offer Letter Tax Documents Benefit Award Letter Investme…" at bounding box center [708, 308] width 249 height 37
select select "other"
click at [584, 290] on select "Paystub Bank Statement Offer Letter Tax Documents Benefit Award Letter Investme…" at bounding box center [708, 308] width 249 height 37
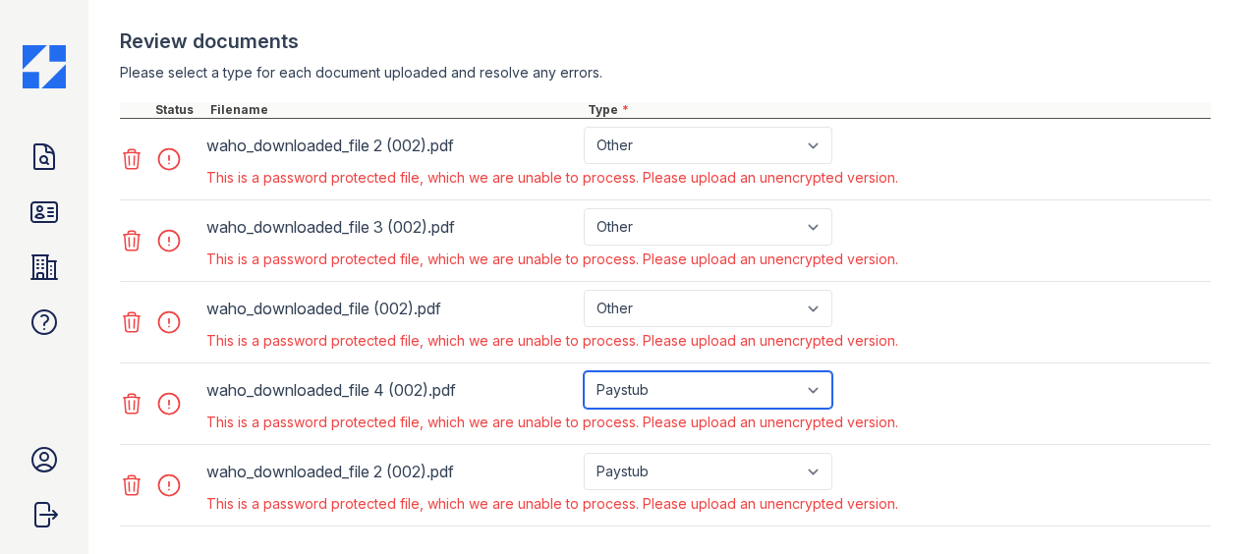
click at [650, 371] on select "Paystub Bank Statement Offer Letter Tax Documents Benefit Award Letter Investme…" at bounding box center [708, 389] width 249 height 37
select select "other"
click at [584, 371] on select "Paystub Bank Statement Offer Letter Tax Documents Benefit Award Letter Investme…" at bounding box center [708, 389] width 249 height 37
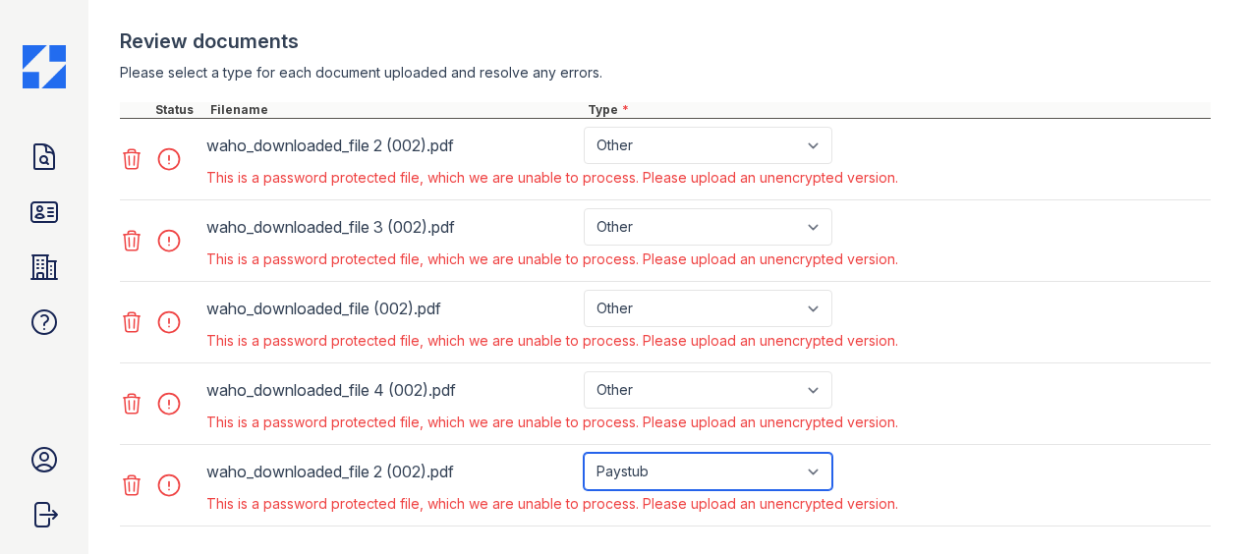
click at [694, 462] on select "Paystub Bank Statement Offer Letter Tax Documents Benefit Award Letter Investme…" at bounding box center [708, 471] width 249 height 37
select select "other"
click at [584, 453] on select "Paystub Bank Statement Offer Letter Tax Documents Benefit Award Letter Investme…" at bounding box center [708, 471] width 249 height 37
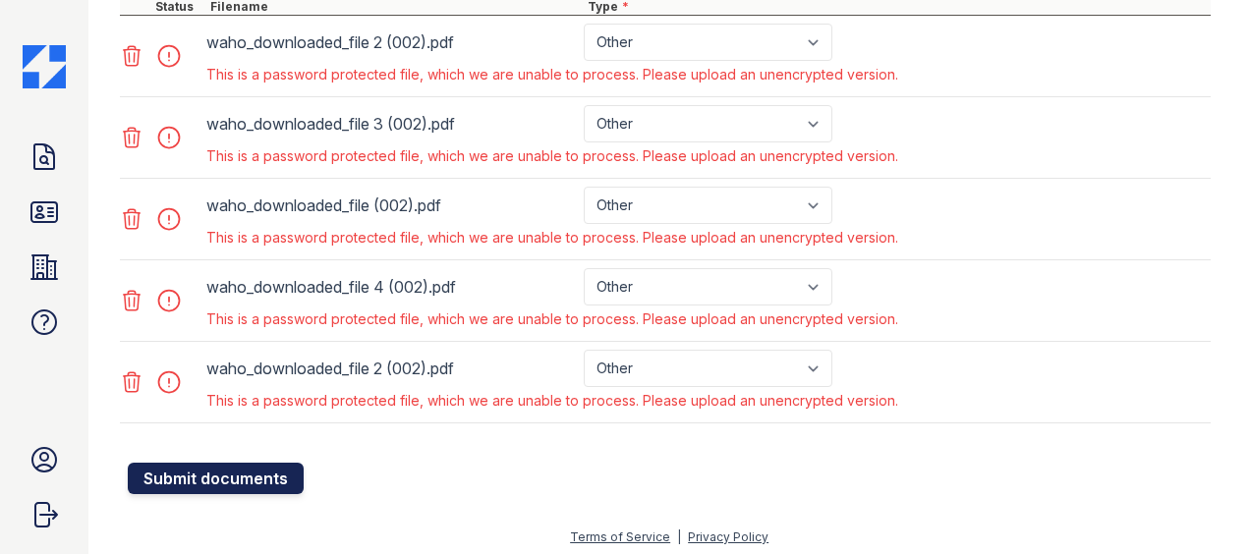
click at [259, 483] on button "Submit documents" at bounding box center [216, 478] width 176 height 31
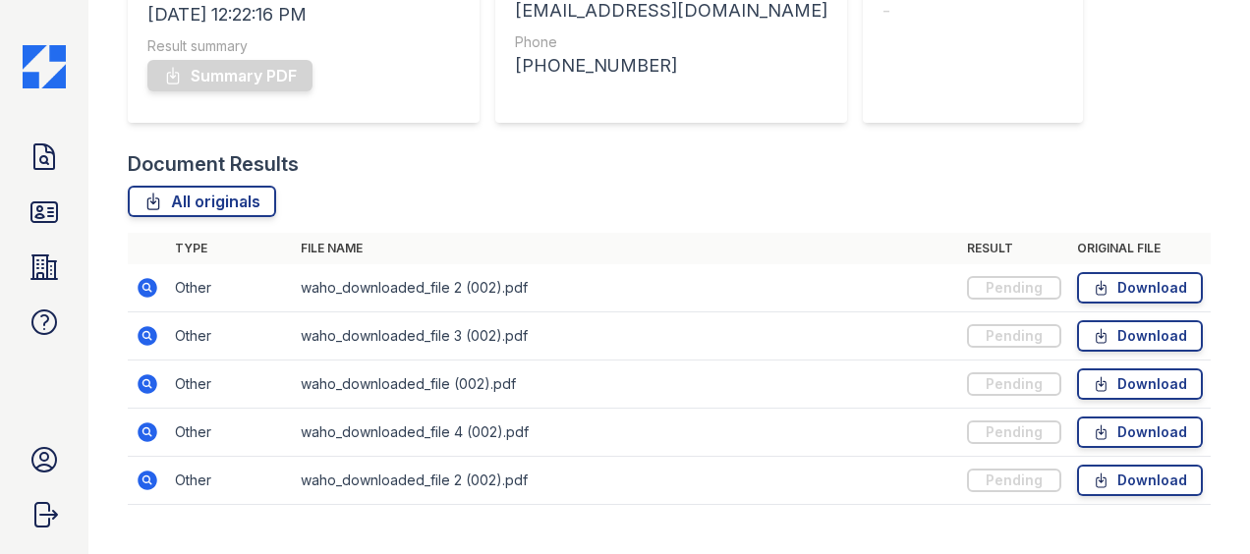
scroll to position [389, 0]
